Goal: Find specific page/section: Find specific page/section

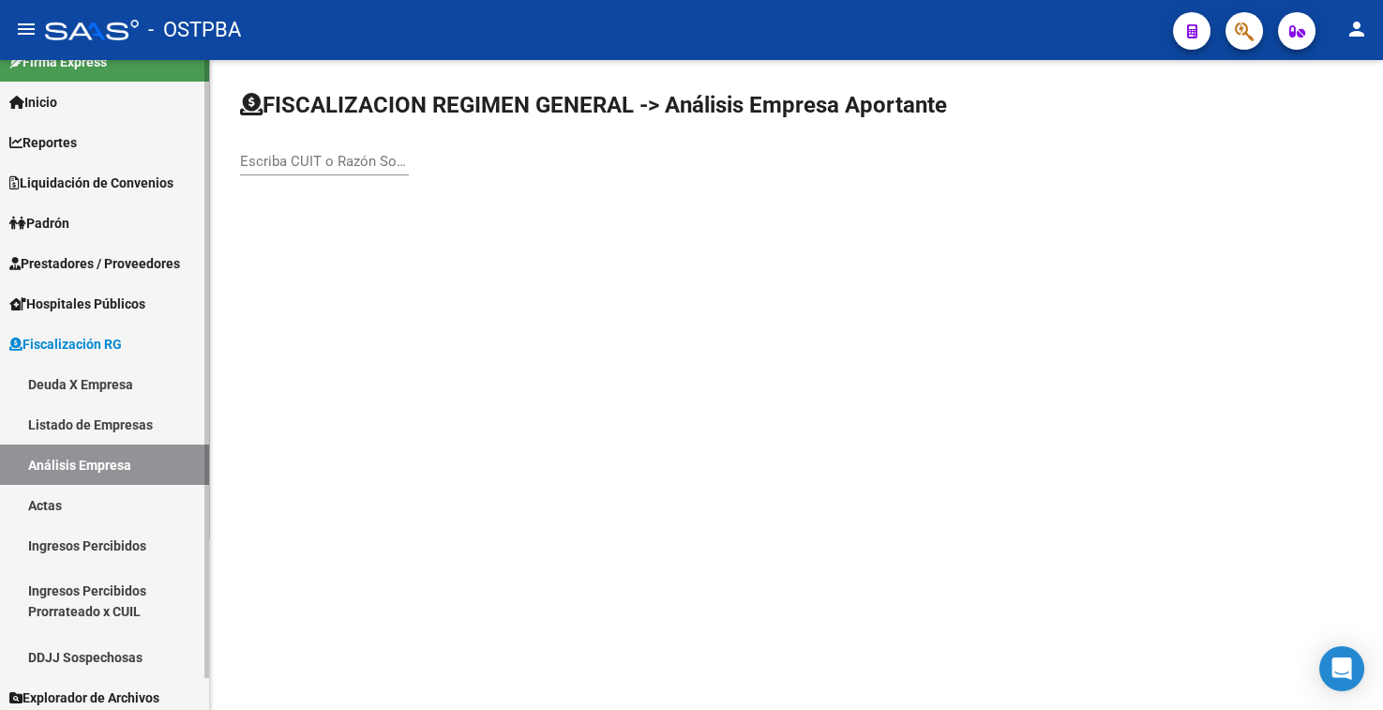
scroll to position [34, 0]
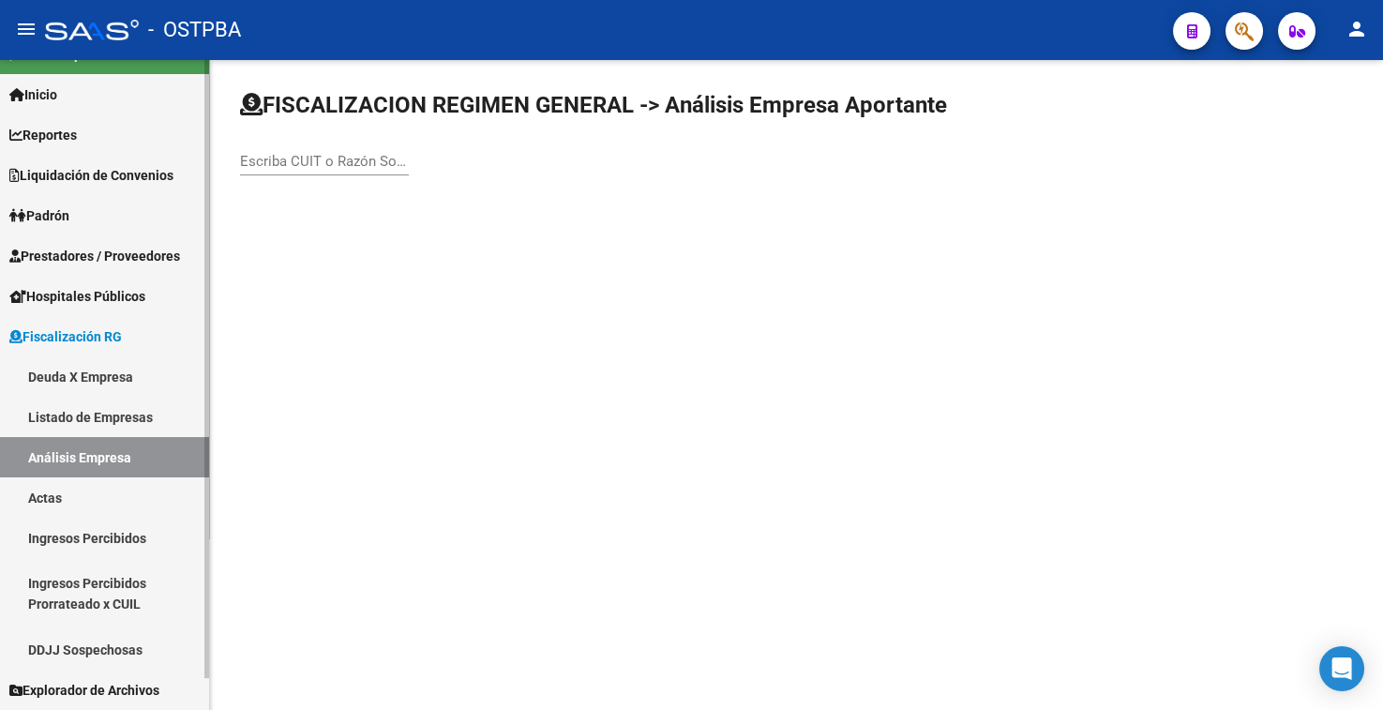
click at [57, 495] on link "Actas" at bounding box center [104, 497] width 209 height 40
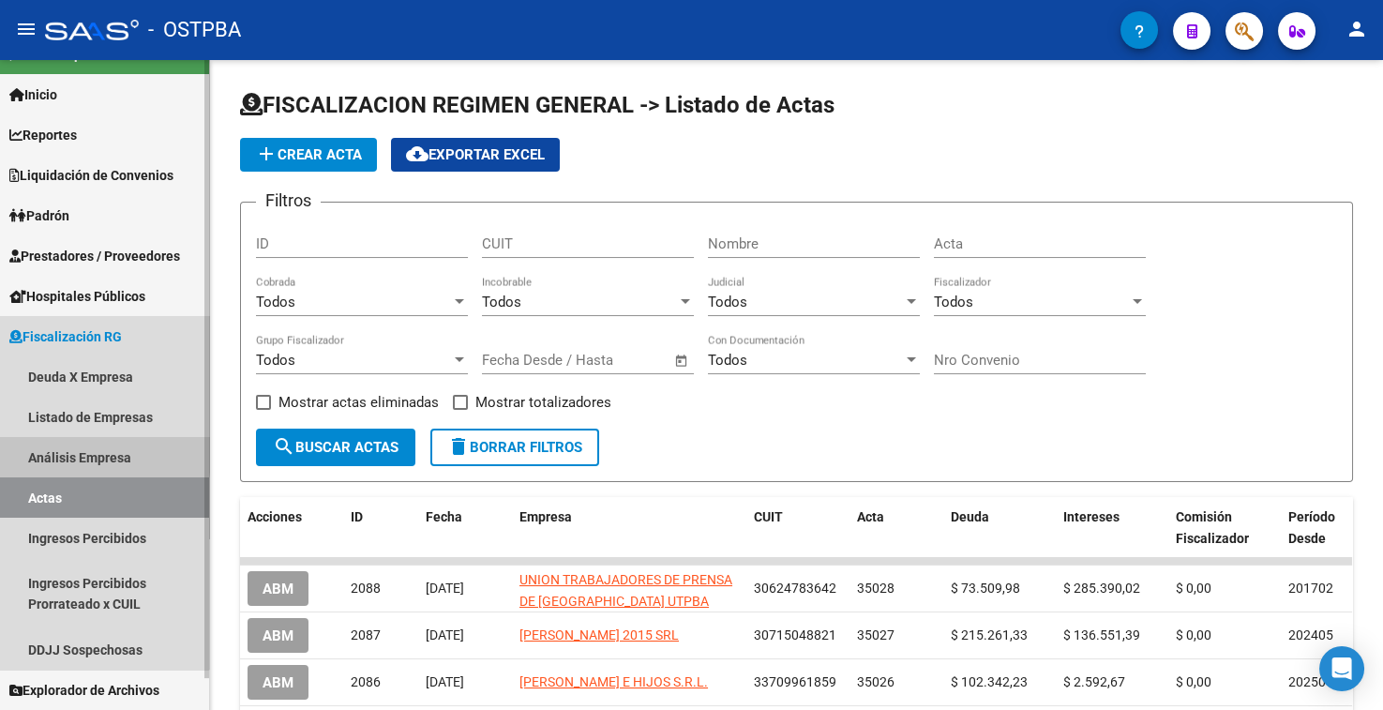
click at [57, 450] on link "Análisis Empresa" at bounding box center [104, 457] width 209 height 40
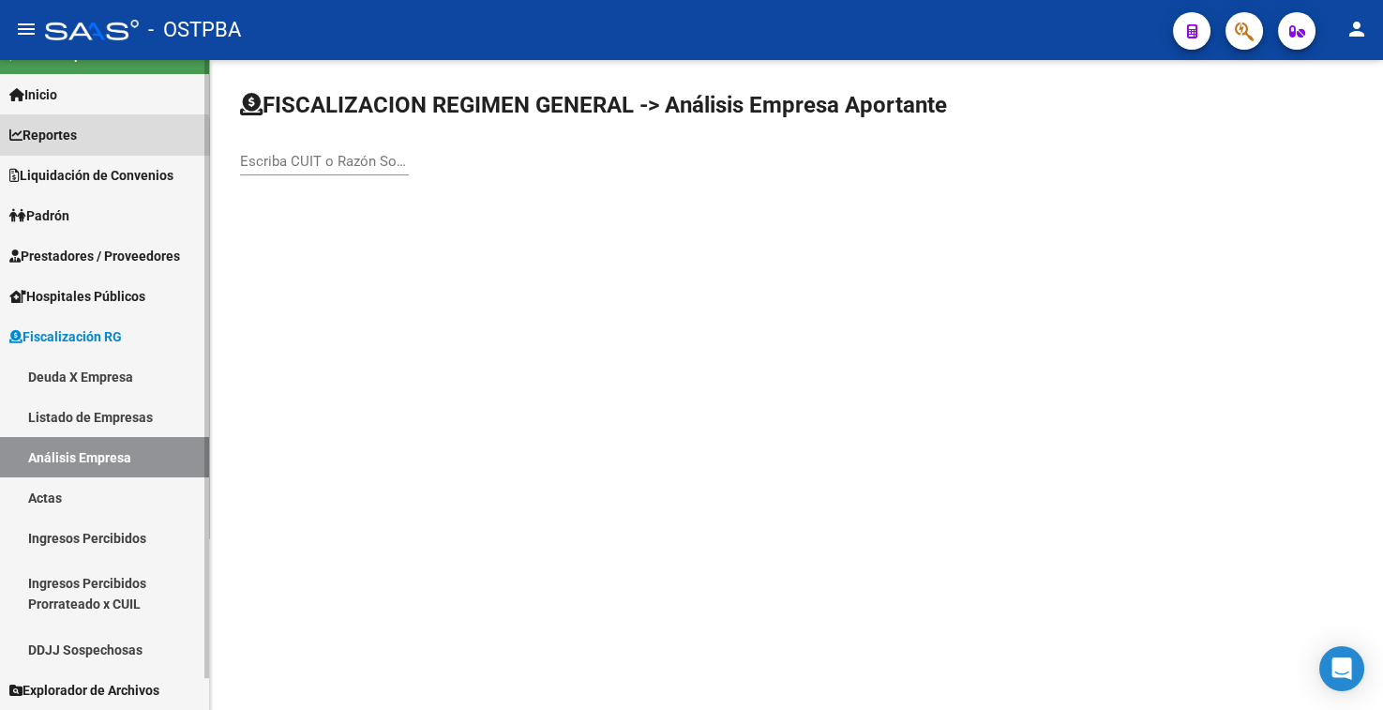
click at [47, 141] on span "Reportes" at bounding box center [42, 135] width 67 height 21
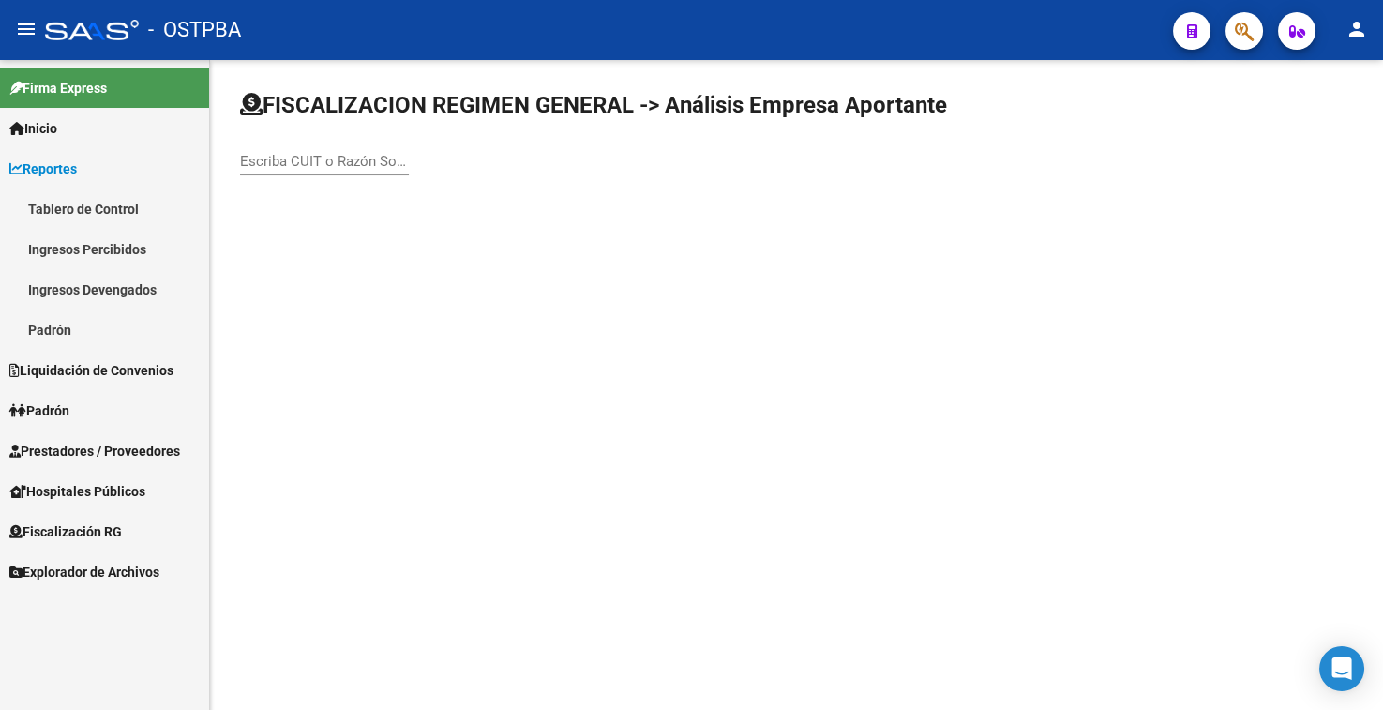
click at [69, 405] on span "Padrón" at bounding box center [39, 410] width 60 height 21
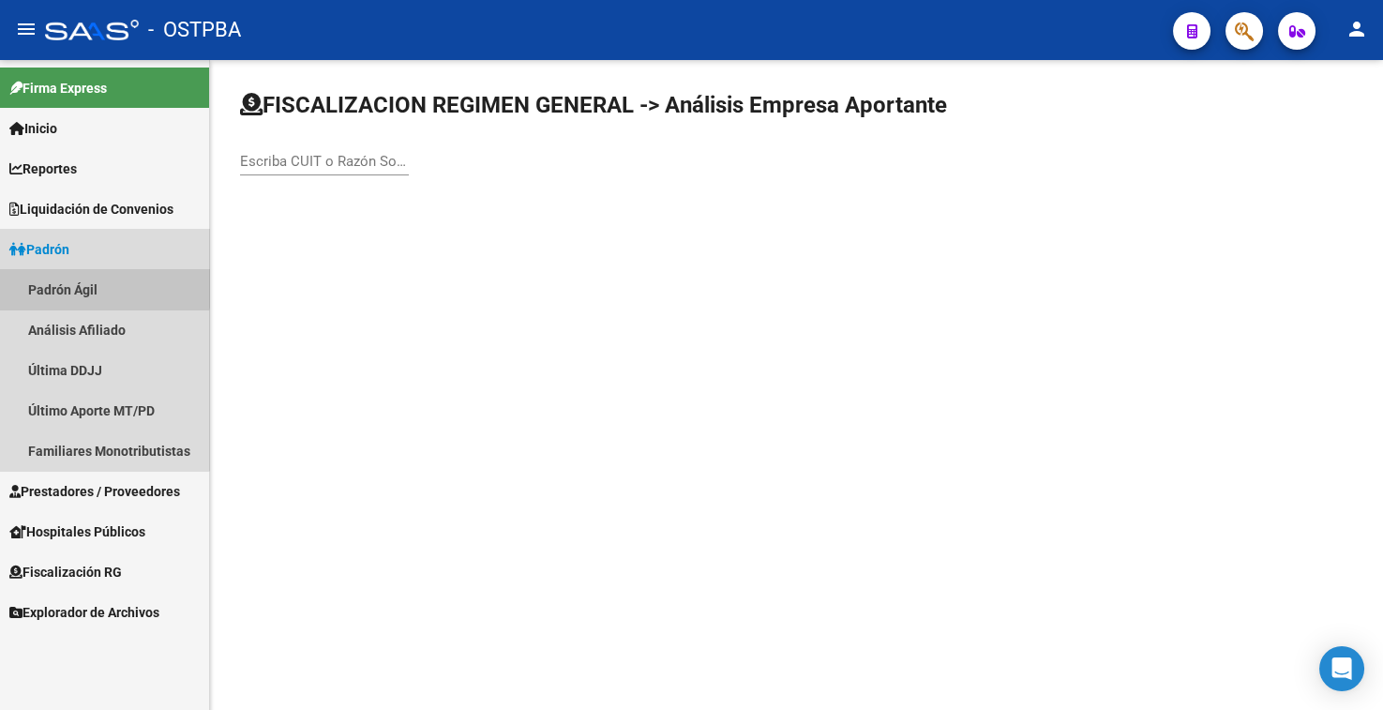
click at [92, 281] on link "Padrón Ágil" at bounding box center [104, 289] width 209 height 40
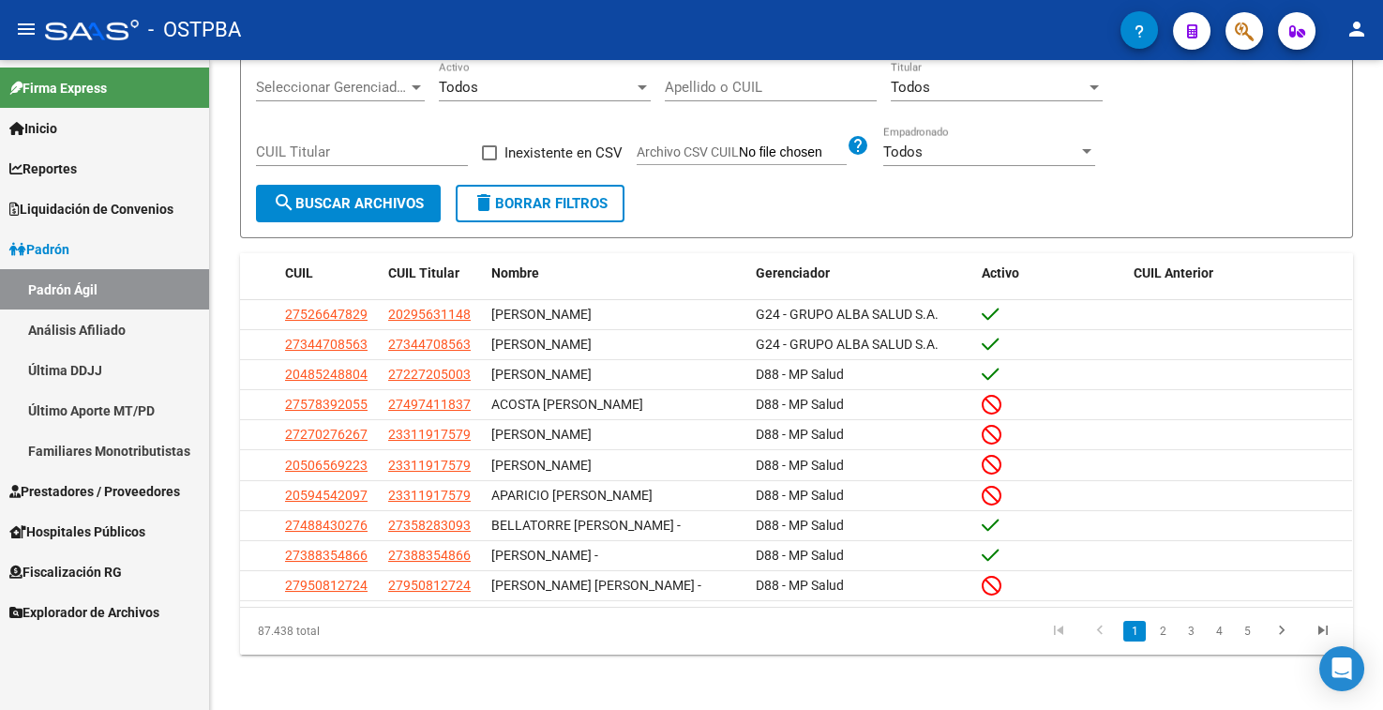
scroll to position [157, 0]
click at [1184, 627] on link "3" at bounding box center [1190, 631] width 22 height 21
